Goal: Information Seeking & Learning: Learn about a topic

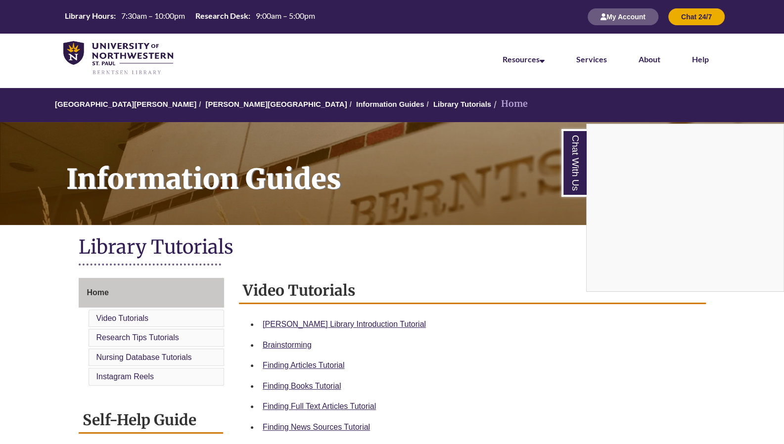
click at [365, 328] on div "Chat With Us" at bounding box center [392, 222] width 784 height 444
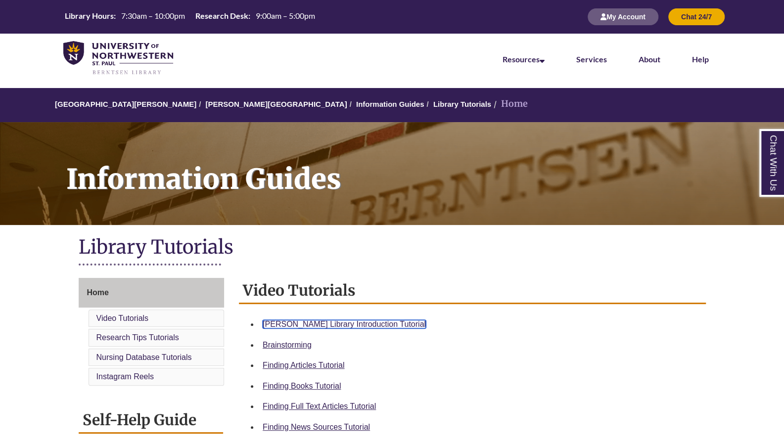
click at [365, 328] on link "Berntsen Library Introduction Tutorial" at bounding box center [344, 324] width 163 height 8
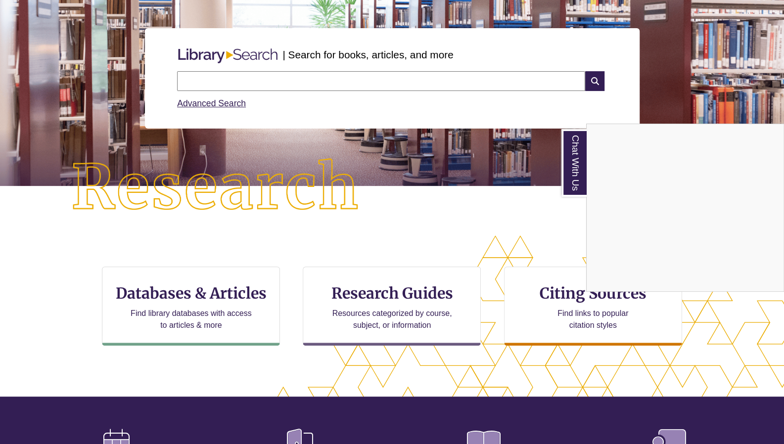
scroll to position [102, 0]
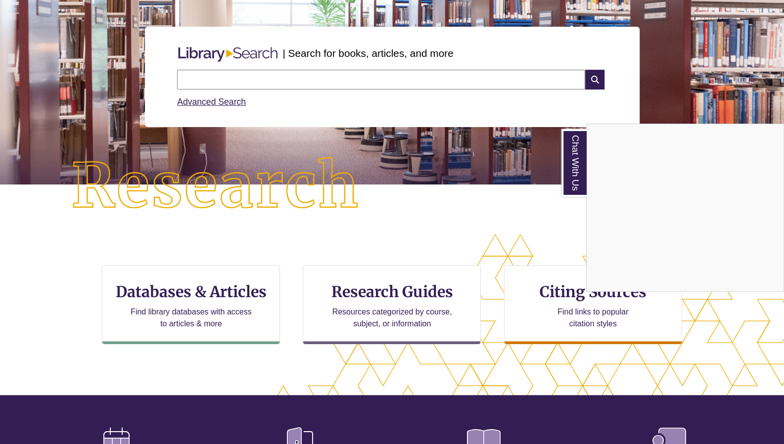
click at [220, 309] on div "Chat With Us" at bounding box center [392, 222] width 784 height 444
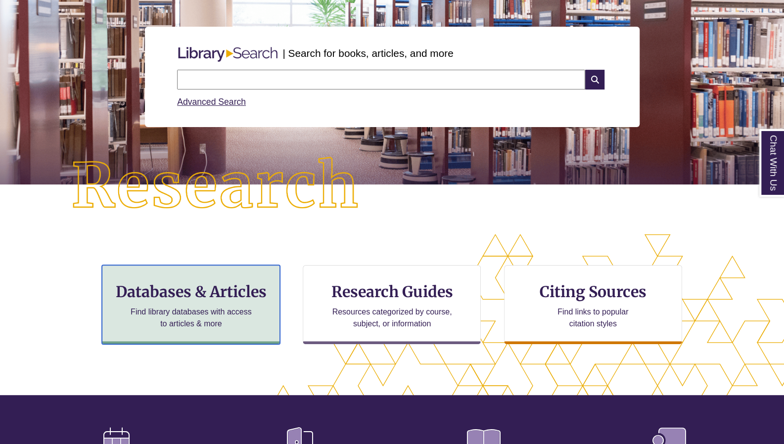
click at [207, 293] on h3 "Databases & Articles" at bounding box center [190, 291] width 161 height 19
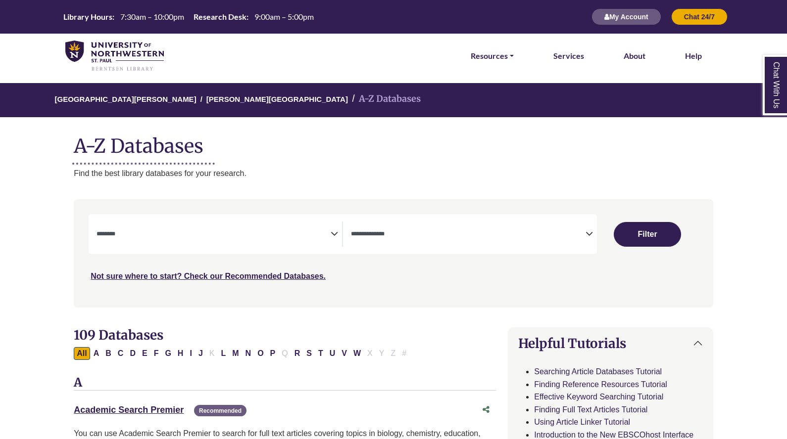
select select "Database Subject Filter"
select select "Database Types Filter"
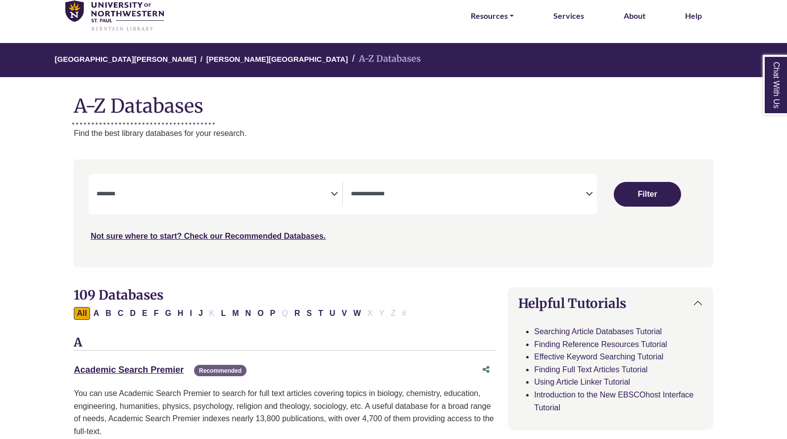
scroll to position [41, 0]
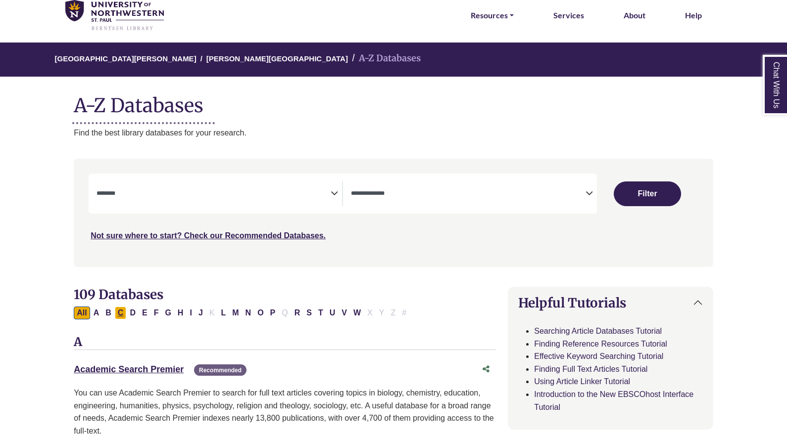
click at [120, 316] on button "C" at bounding box center [121, 313] width 12 height 13
select select "Database Subject Filter"
select select "Database Types Filter"
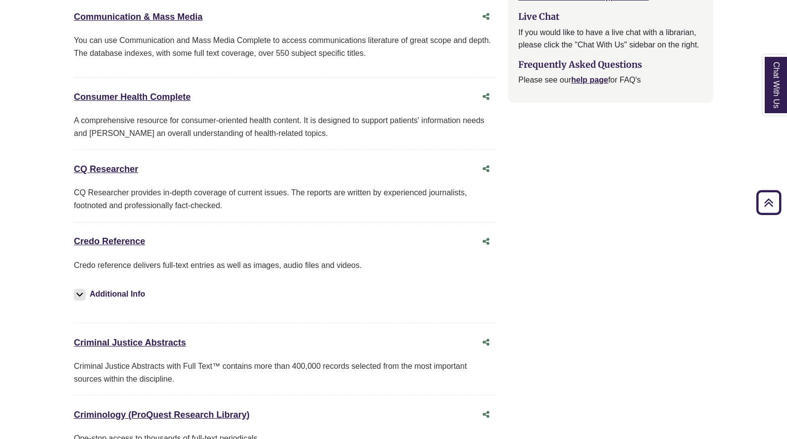
scroll to position [1095, 0]
click at [121, 236] on link "Credo Reference This link opens in a new window" at bounding box center [109, 241] width 71 height 10
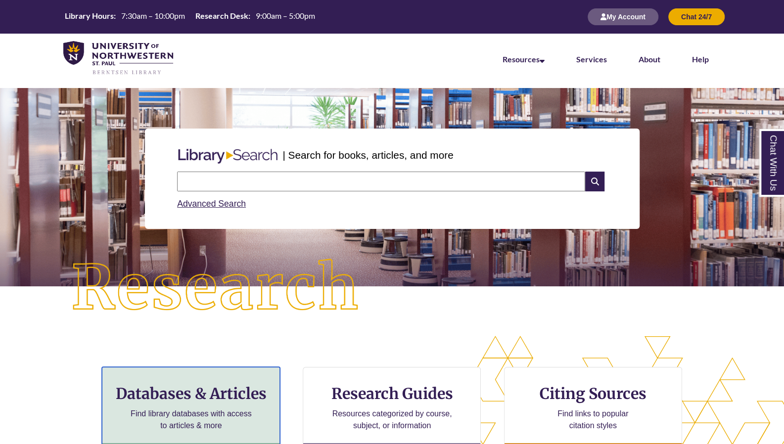
click at [235, 385] on h3 "Databases & Articles" at bounding box center [190, 393] width 161 height 19
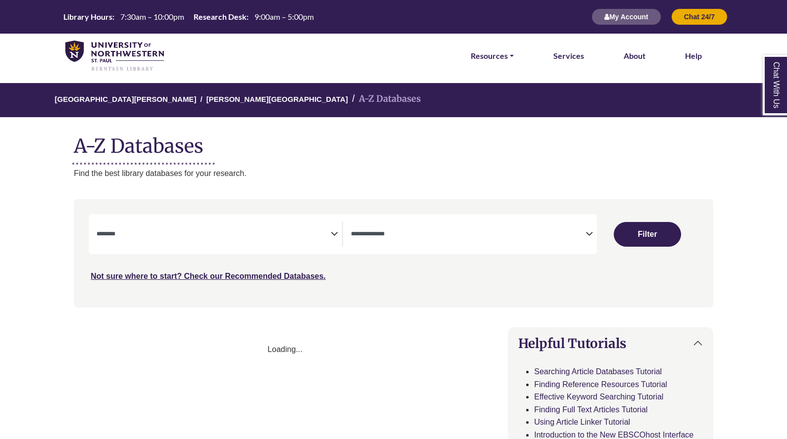
select select "Database Subject Filter"
select select "Database Types Filter"
select select "Database Subject Filter"
select select "Database Types Filter"
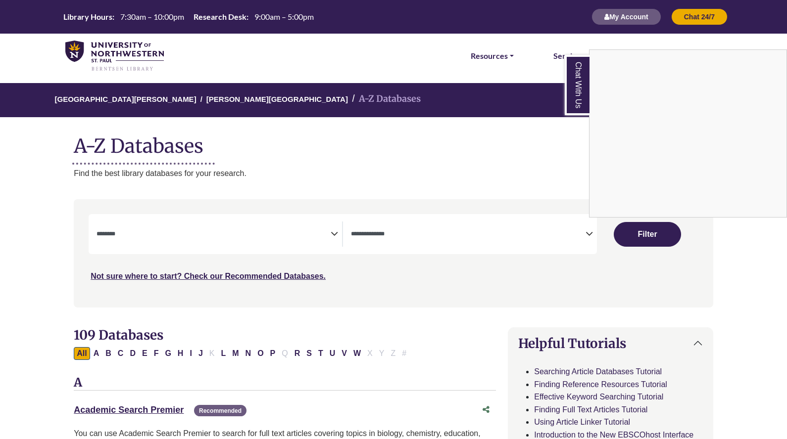
click at [258, 230] on div "Chat With Us" at bounding box center [393, 219] width 787 height 439
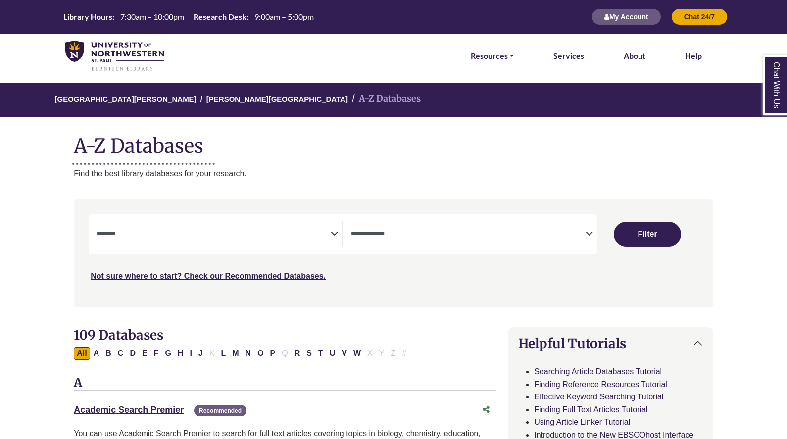
click at [333, 233] on icon "Search filters" at bounding box center [333, 232] width 7 height 15
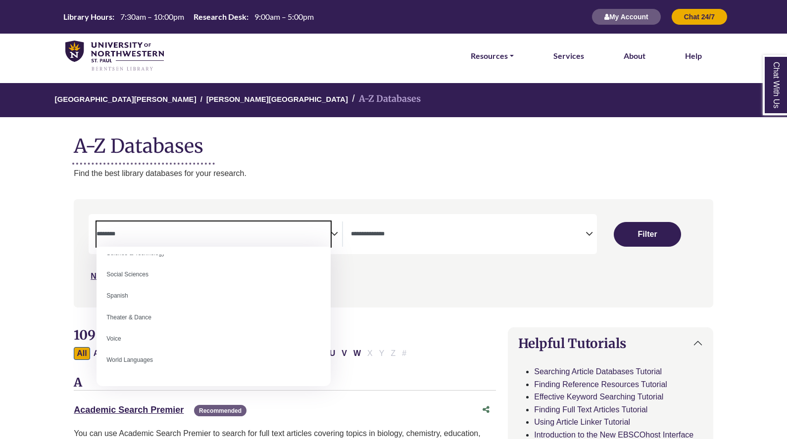
scroll to position [881, 0]
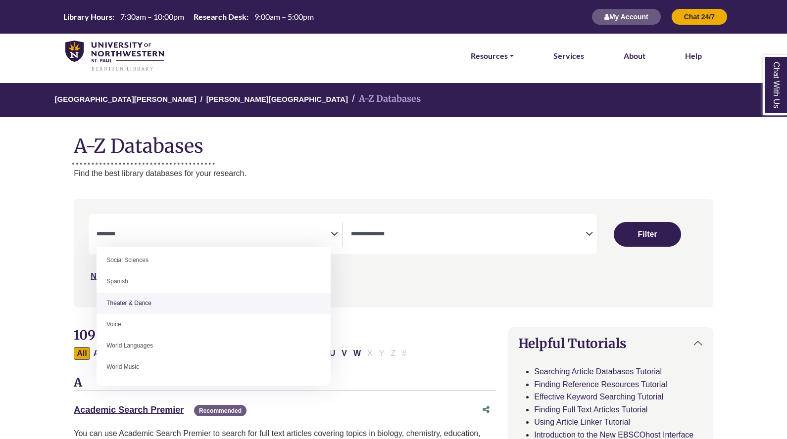
select select "******"
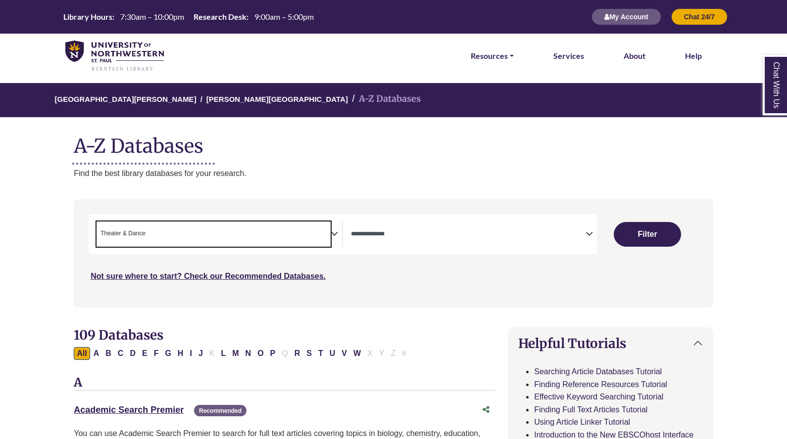
click at [384, 236] on textarea "Search" at bounding box center [468, 235] width 234 height 8
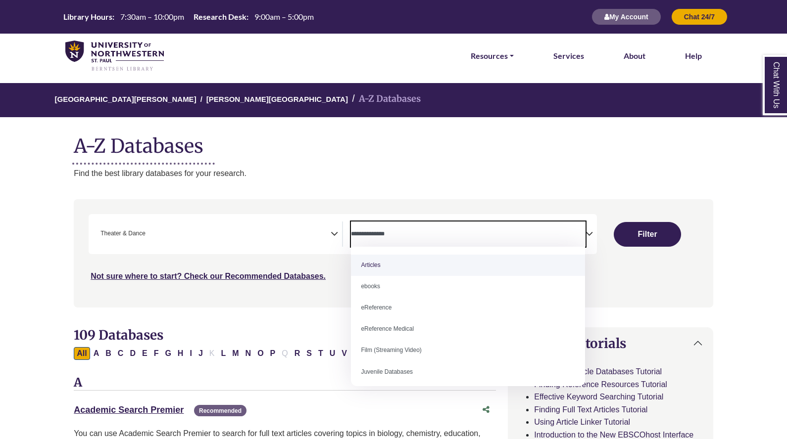
select select "*****"
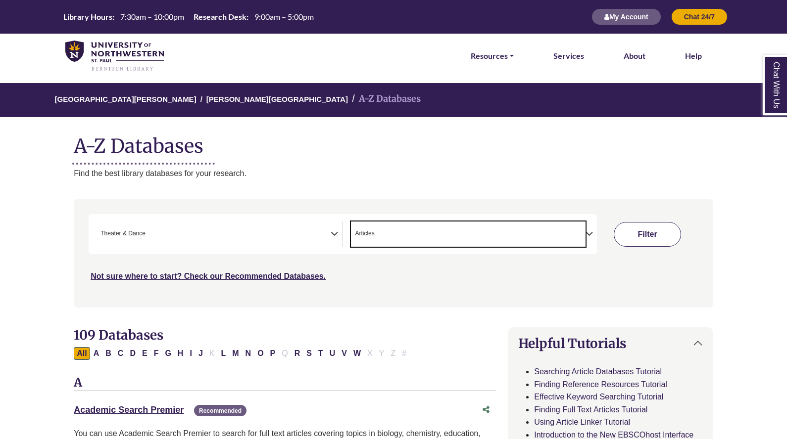
click at [623, 233] on button "Filter" at bounding box center [646, 234] width 67 height 25
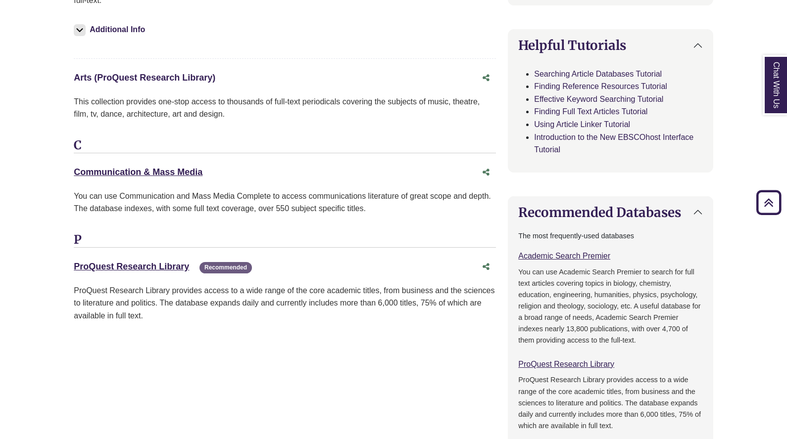
scroll to position [474, 0]
click at [172, 263] on link "ProQuest Research Library This link opens in a new window" at bounding box center [131, 267] width 115 height 10
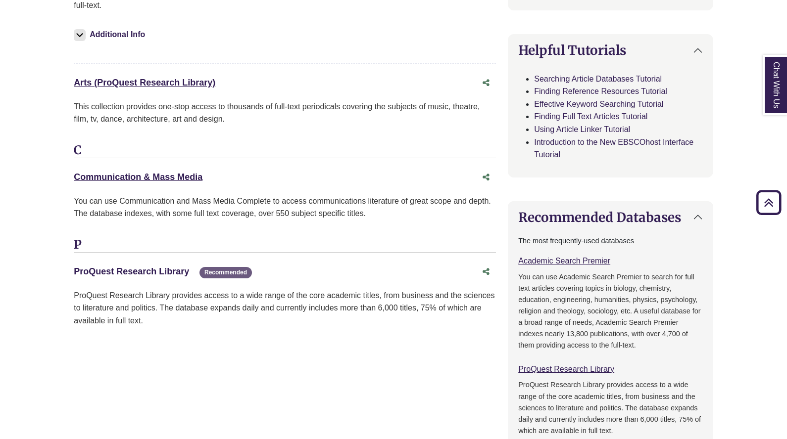
scroll to position [483, 0]
